Goal: Transaction & Acquisition: Subscribe to service/newsletter

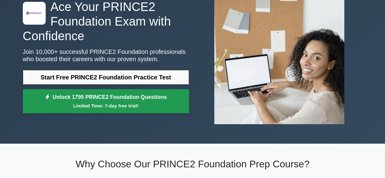
scroll to position [61, 0]
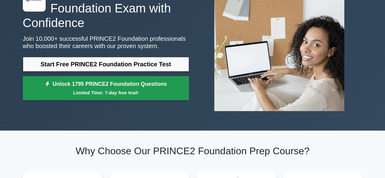
click at [140, 90] on small "Limited Time: 7-day free trial!" at bounding box center [105, 92] width 151 height 7
click at [121, 88] on link "Unlock 1795 PRINCE2 Foundation Questions Limited Time: 7-day free trial!" at bounding box center [106, 88] width 166 height 24
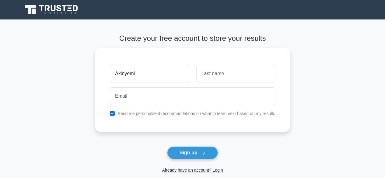
type input "Akinyemi"
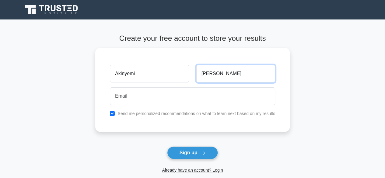
type input "Akinola"
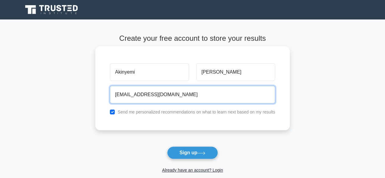
type input "Papidublin2024@gmail.com"
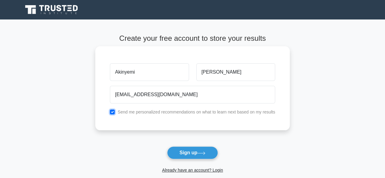
click at [114, 110] on input "checkbox" at bounding box center [112, 112] width 5 height 5
checkbox input "false"
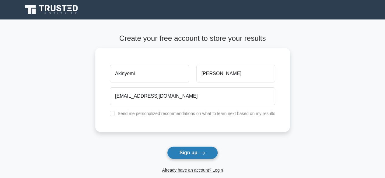
click at [187, 153] on button "Sign up" at bounding box center [192, 152] width 51 height 13
